Goal: Information Seeking & Learning: Learn about a topic

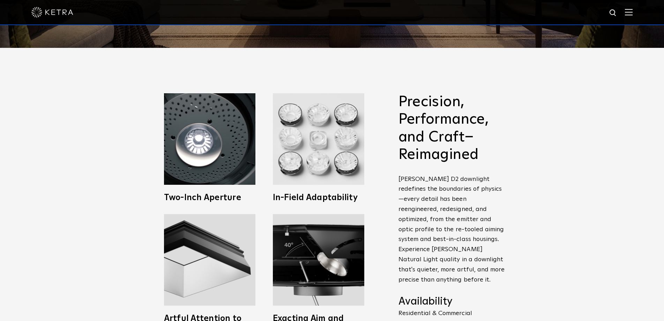
scroll to position [279, 0]
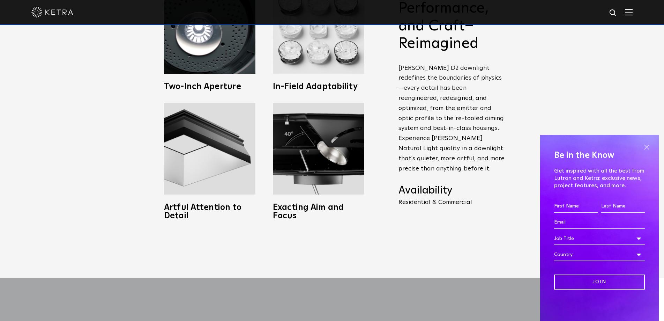
click at [646, 146] on span at bounding box center [647, 147] width 10 height 10
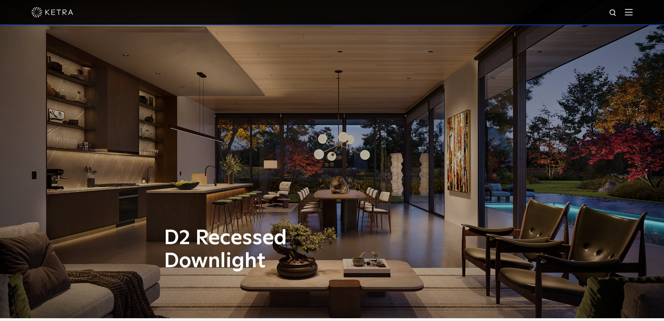
scroll to position [0, 0]
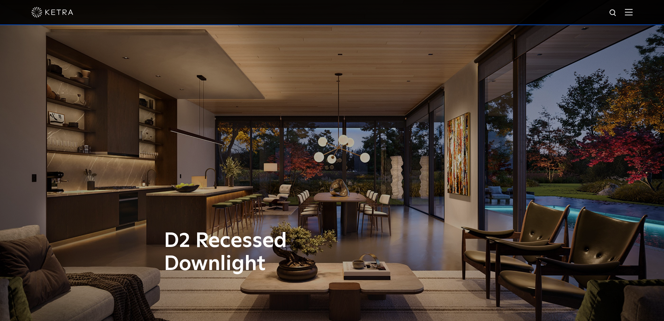
click at [297, 96] on div "D2 Recessed Downlight" at bounding box center [332, 160] width 664 height 321
click at [633, 15] on img at bounding box center [629, 12] width 8 height 7
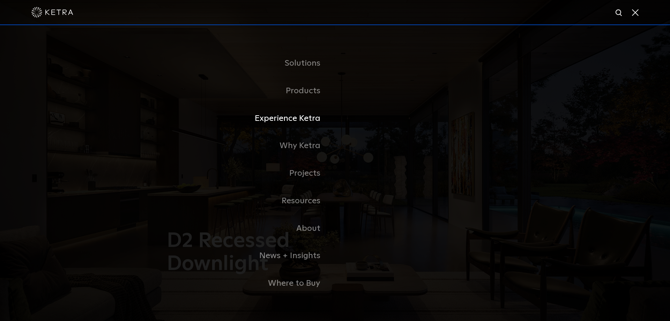
click at [315, 119] on link "Experience Ketra" at bounding box center [248, 119] width 175 height 28
